Goal: Contribute content: Add original content to the website for others to see

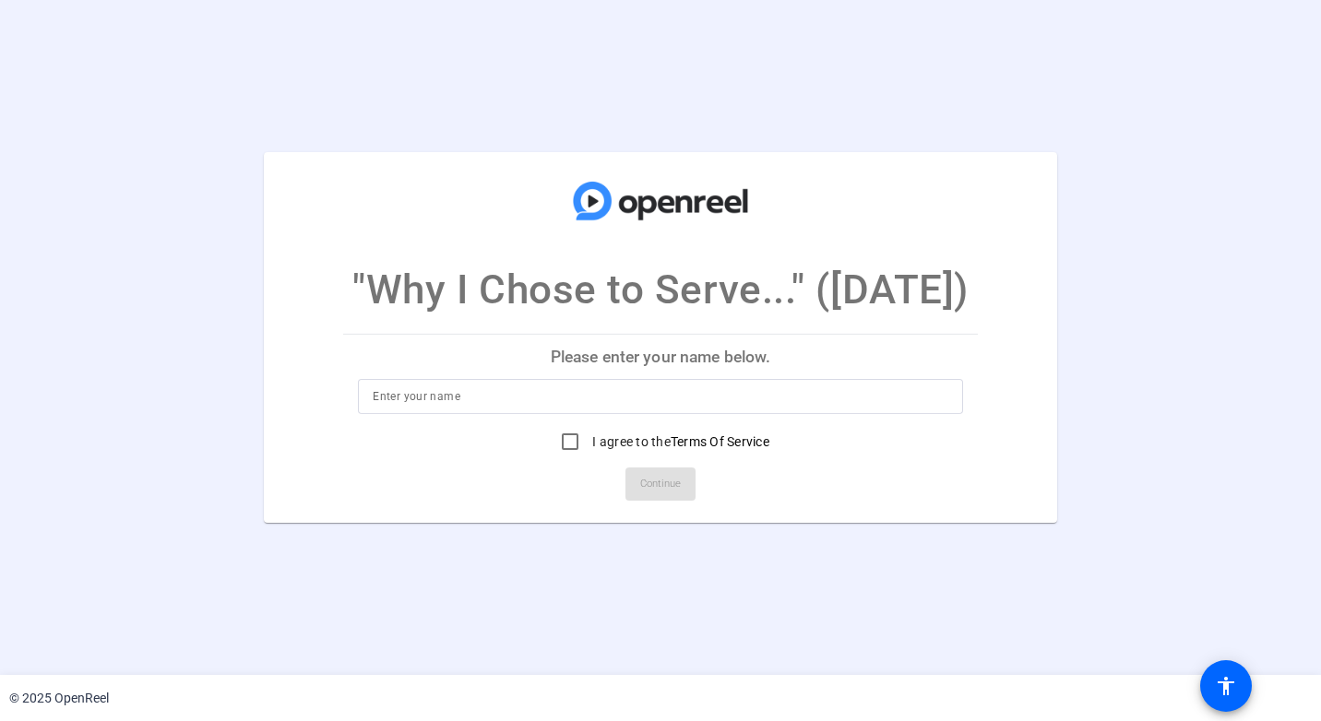
click at [465, 402] on input at bounding box center [660, 397] width 575 height 22
type input "[PERSON_NAME]"
click at [573, 444] on input "I agree to the Terms Of Service" at bounding box center [570, 441] width 37 height 37
checkbox input "true"
click at [652, 482] on span "Continue" at bounding box center [660, 484] width 41 height 28
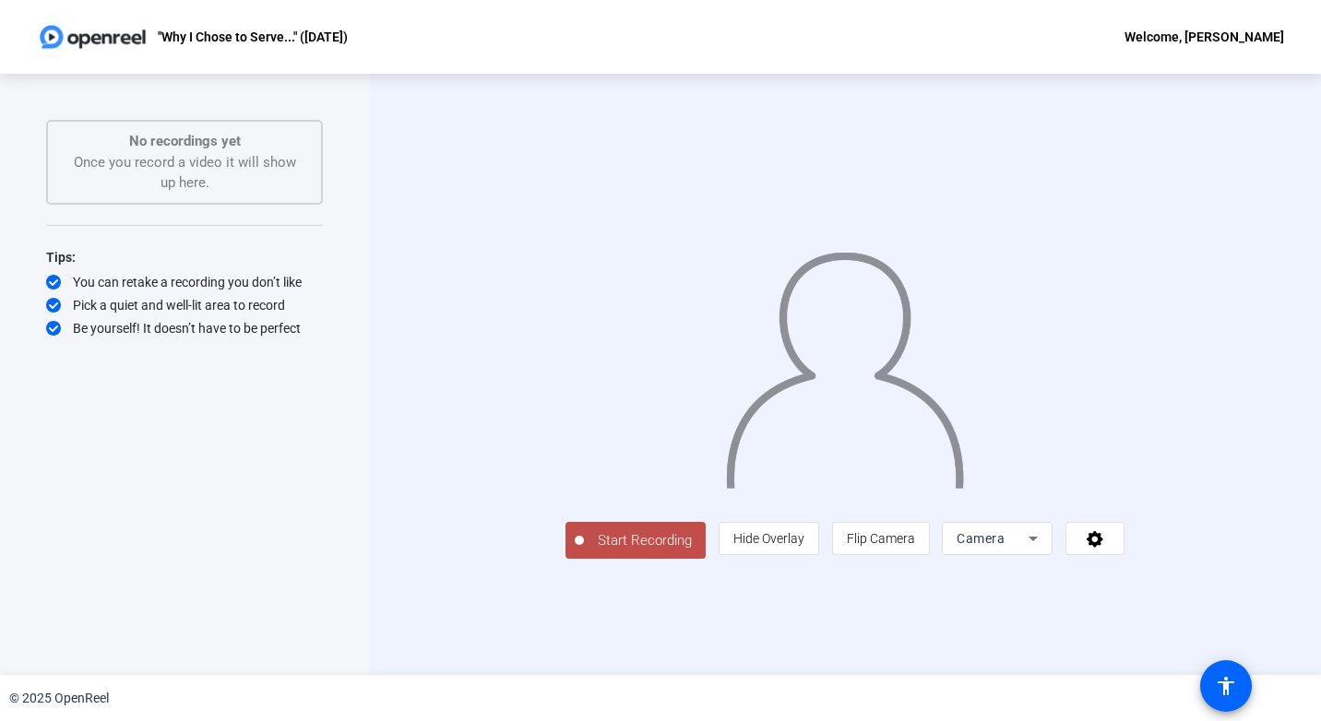
click at [584, 552] on span "Start Recording" at bounding box center [645, 540] width 122 height 21
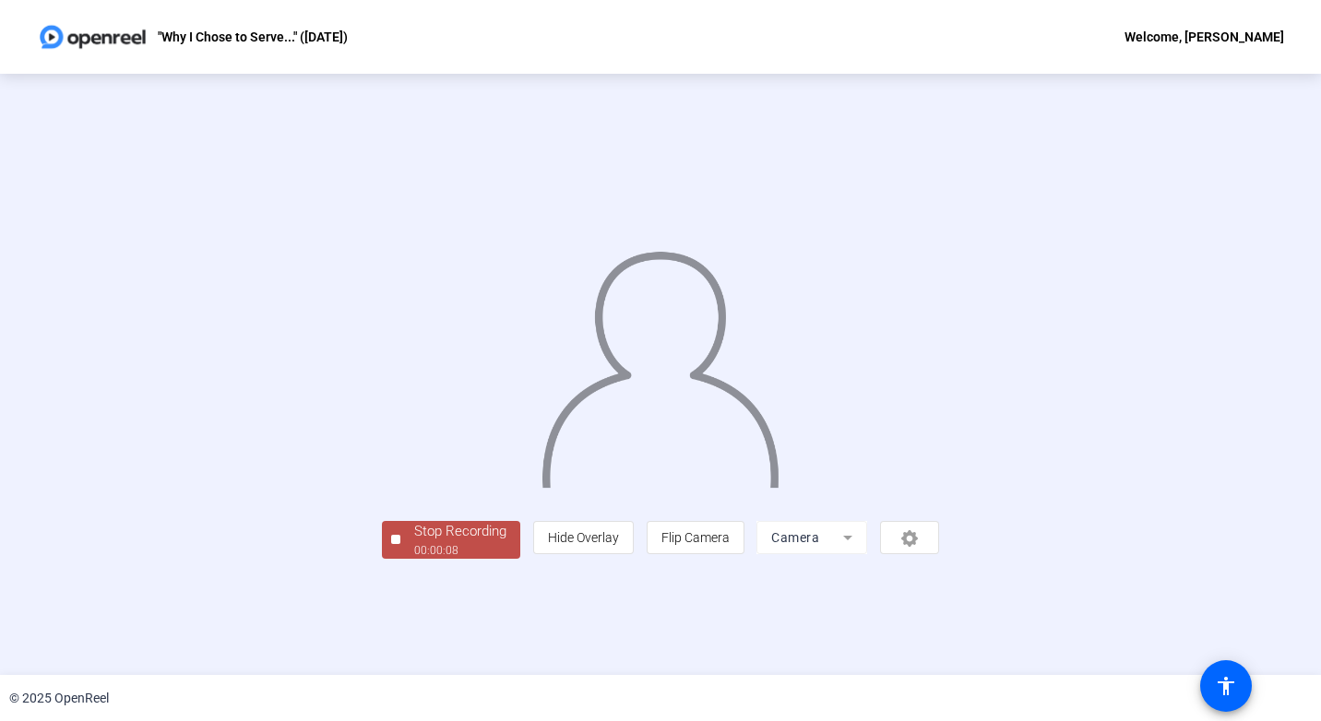
click at [414, 542] on div "Stop Recording" at bounding box center [460, 531] width 92 height 21
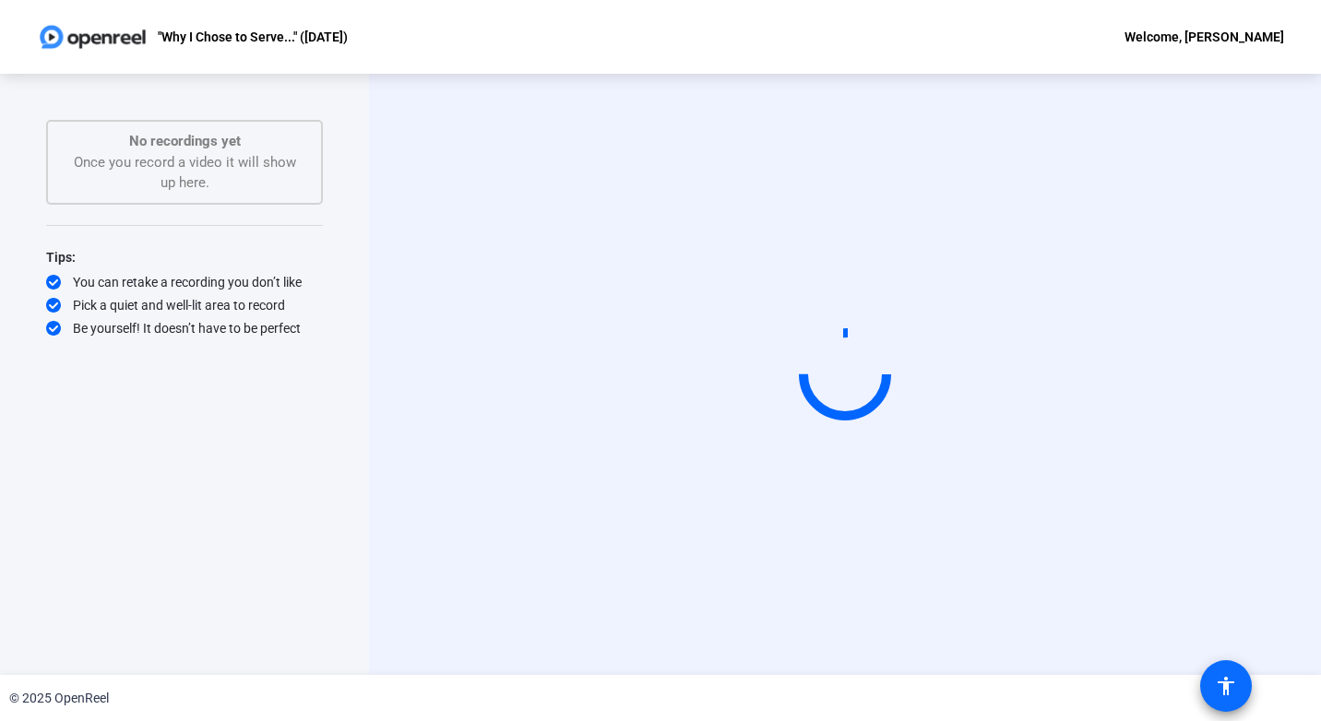
click at [1216, 690] on mat-icon "accessibility" at bounding box center [1226, 686] width 22 height 22
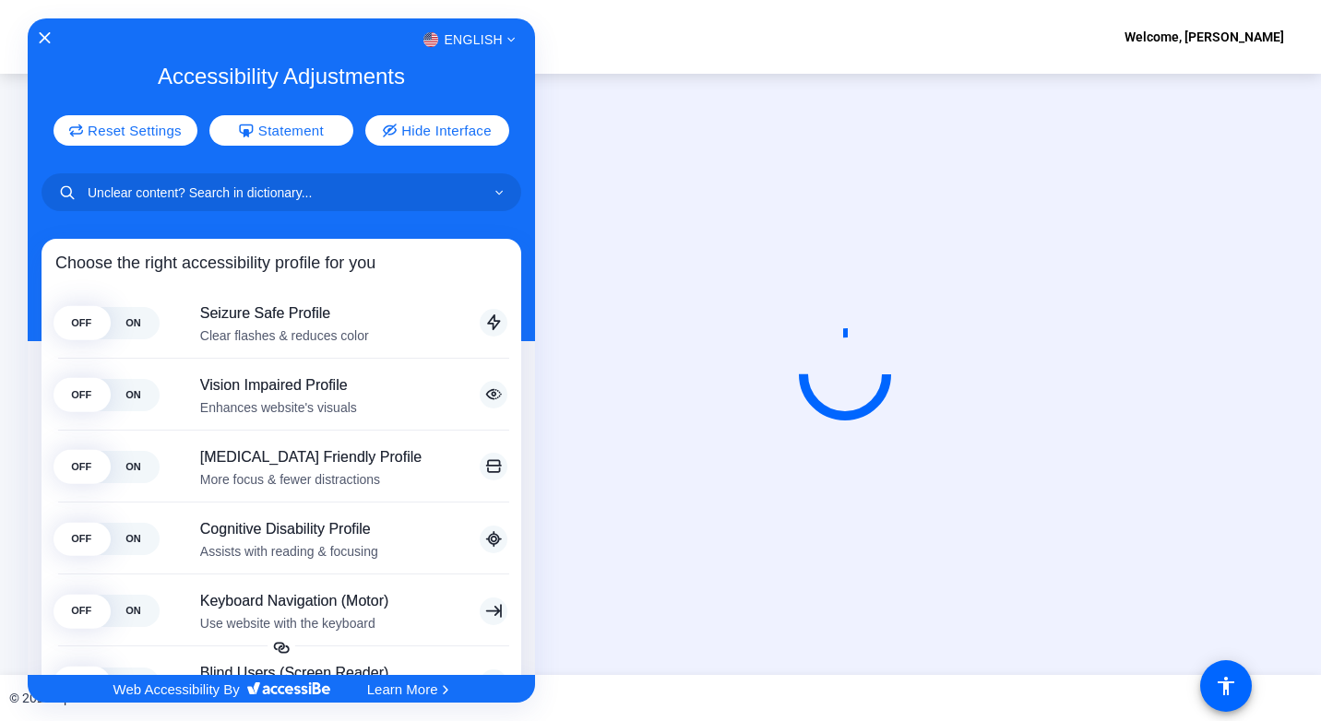
click at [678, 41] on div at bounding box center [660, 360] width 1321 height 721
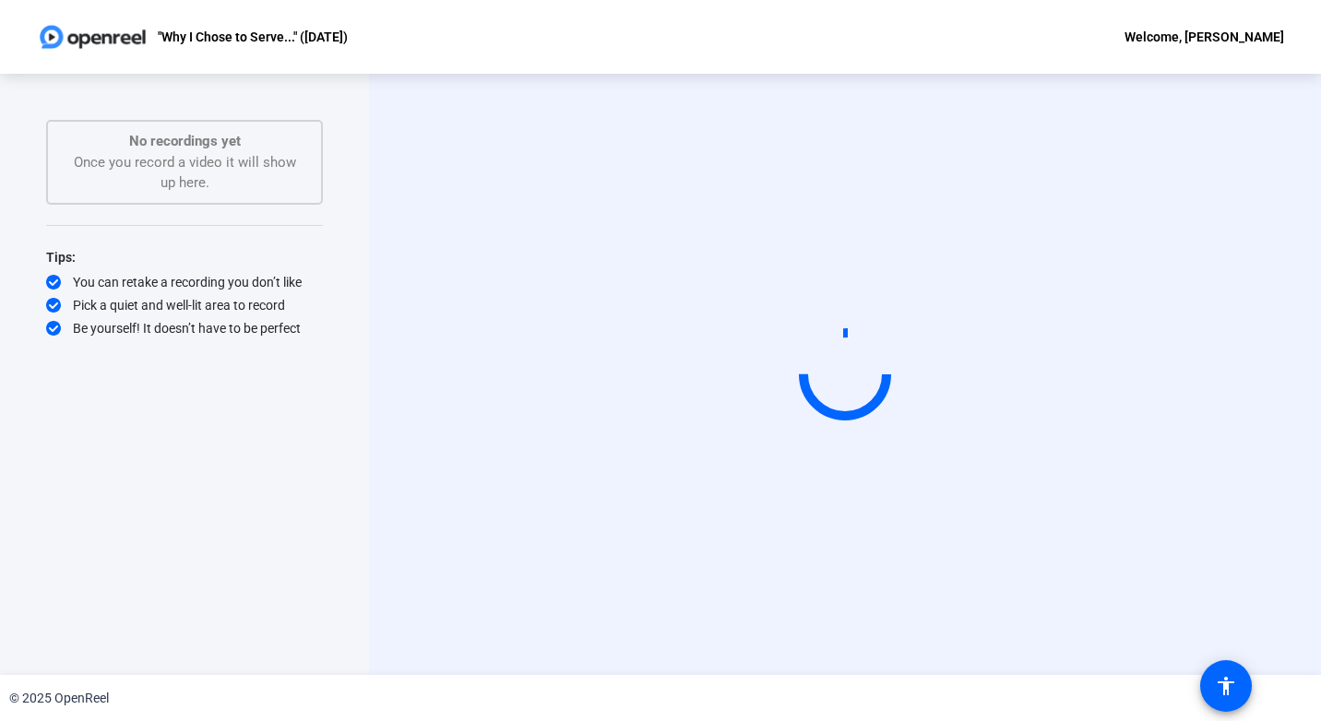
click at [863, 629] on div "Start Recording" at bounding box center [845, 374] width 952 height 601
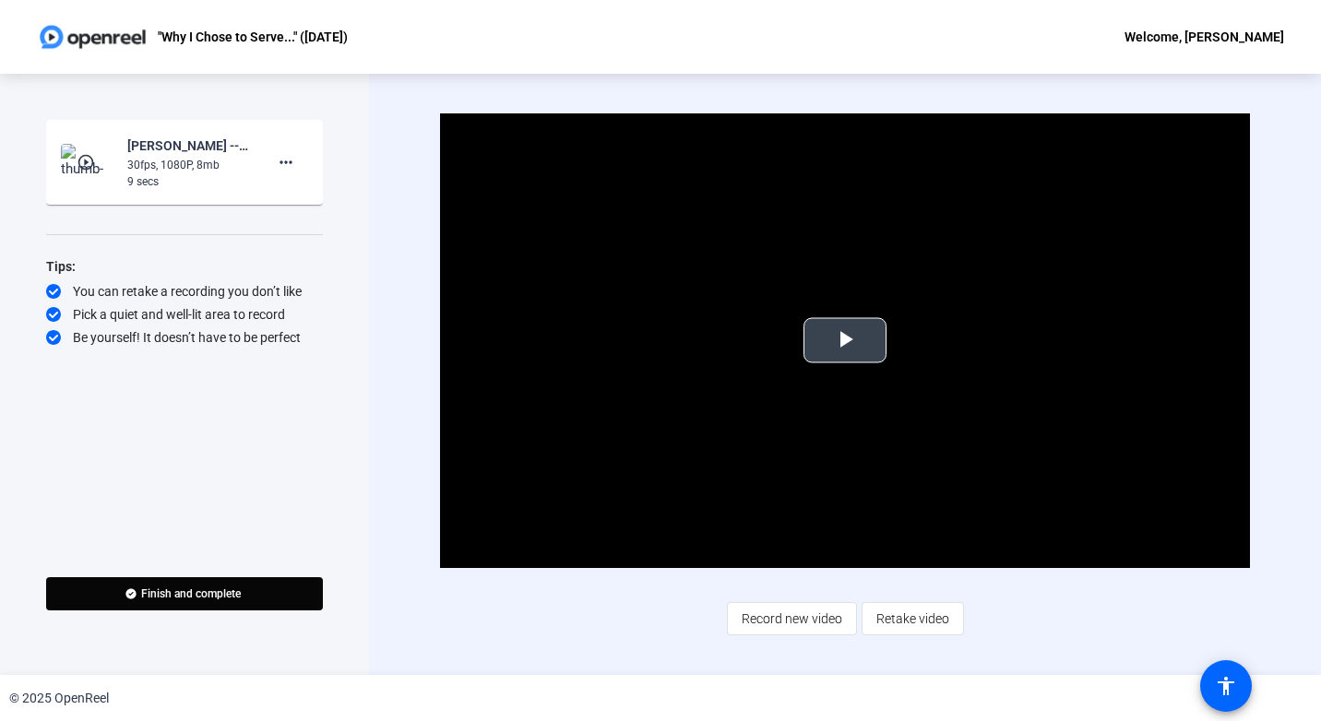
click at [845, 340] on span "Video Player" at bounding box center [845, 340] width 0 height 0
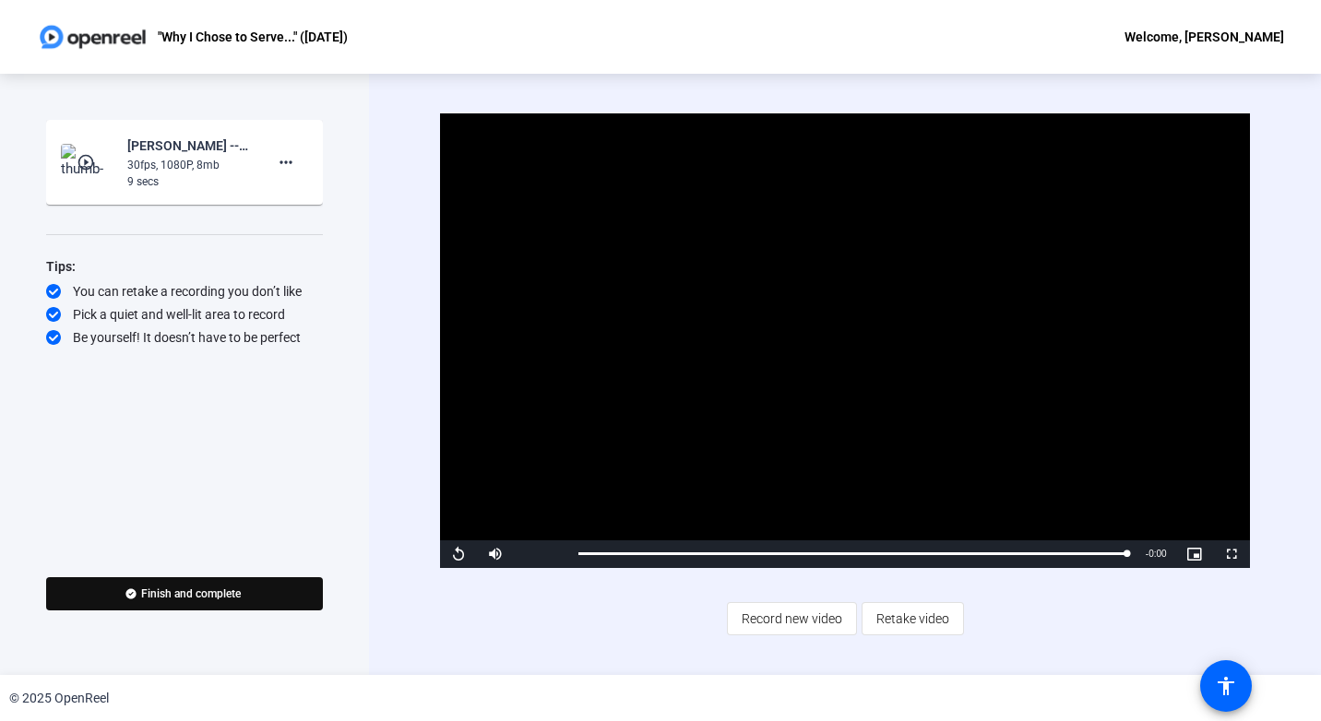
click at [182, 594] on span "Finish and complete" at bounding box center [191, 594] width 100 height 15
